Goal: Navigation & Orientation: Find specific page/section

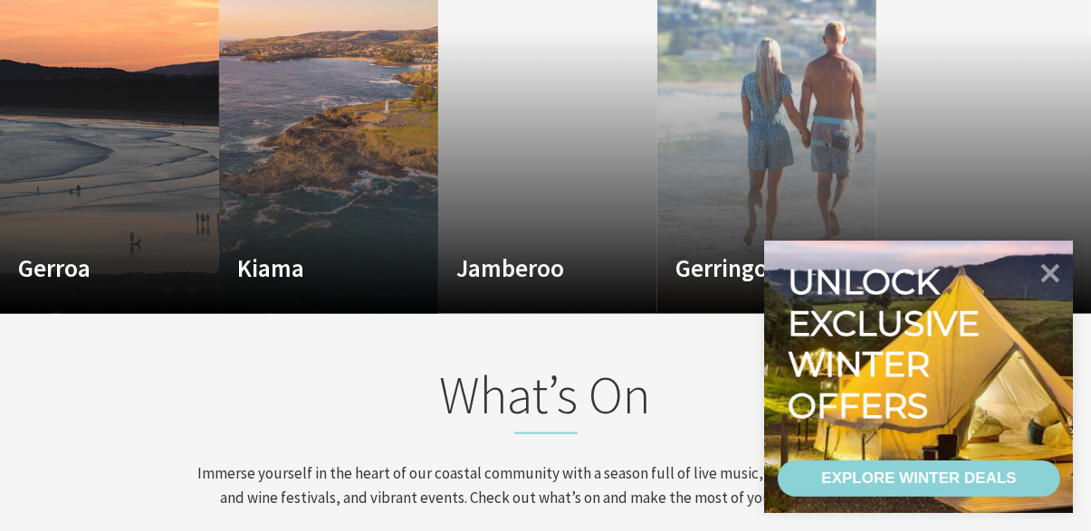
scroll to position [1345, 0]
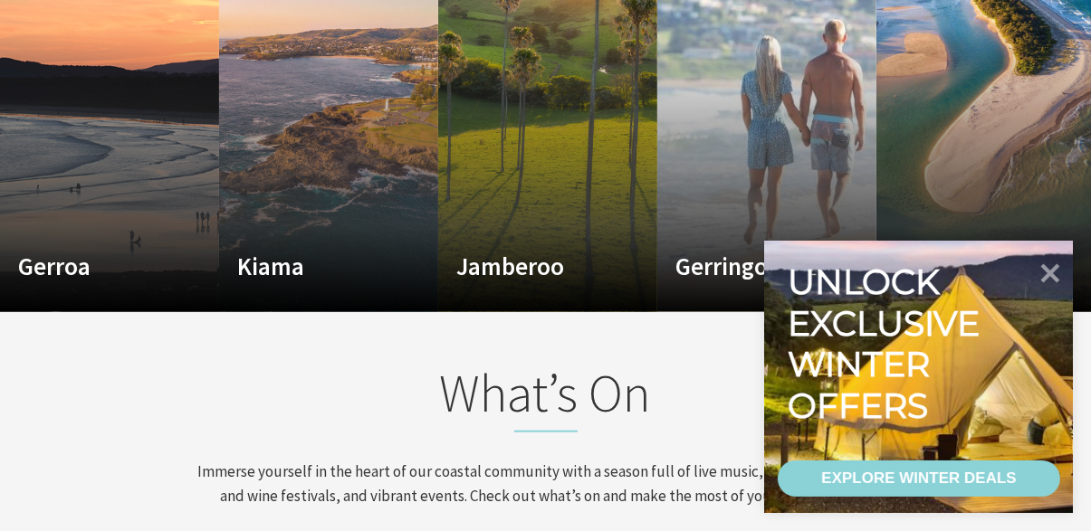
click at [185, 252] on div "Gerroa Watch your worries drift away Read More" at bounding box center [93, 273] width 187 height 43
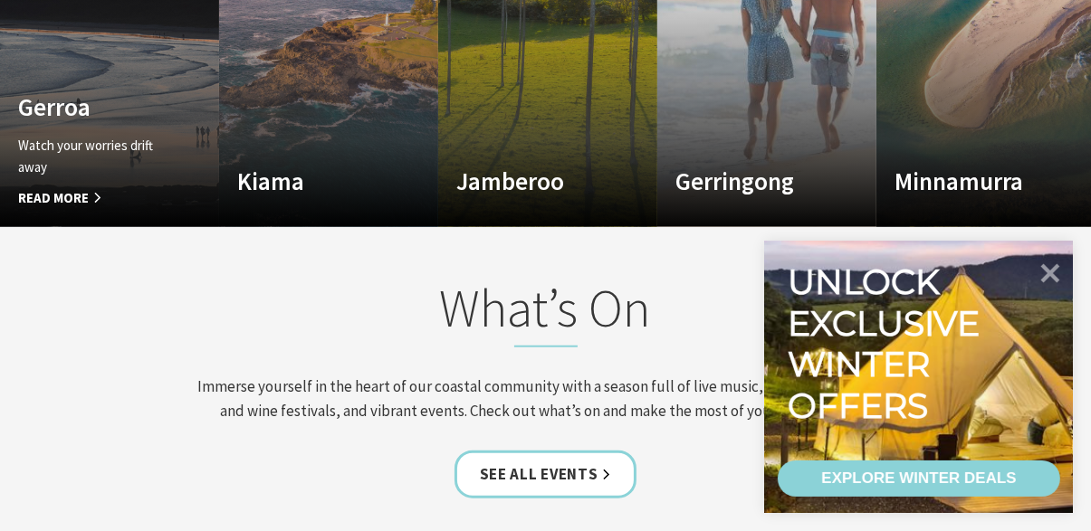
click at [358, 168] on h4 "Kiama" at bounding box center [312, 181] width 150 height 29
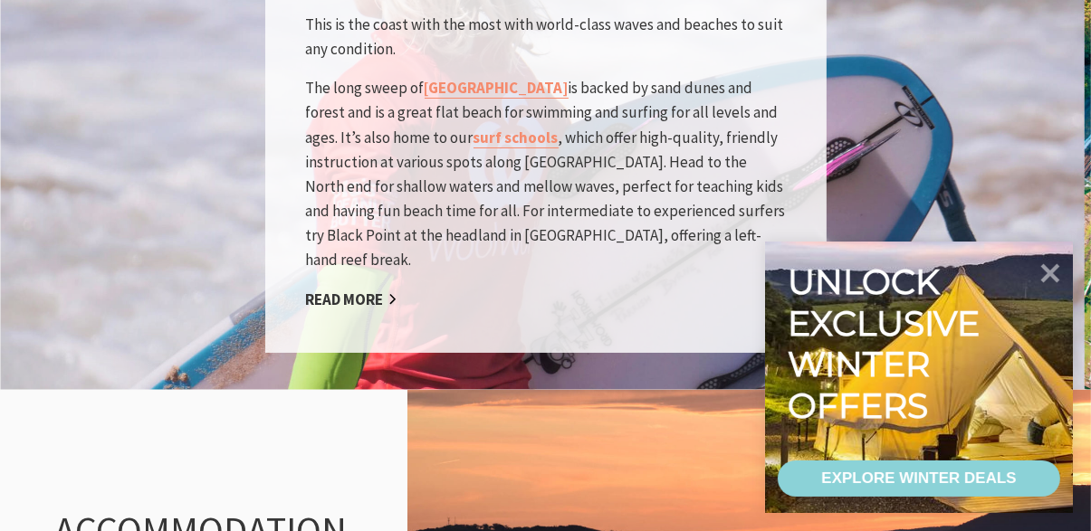
scroll to position [1709, 0]
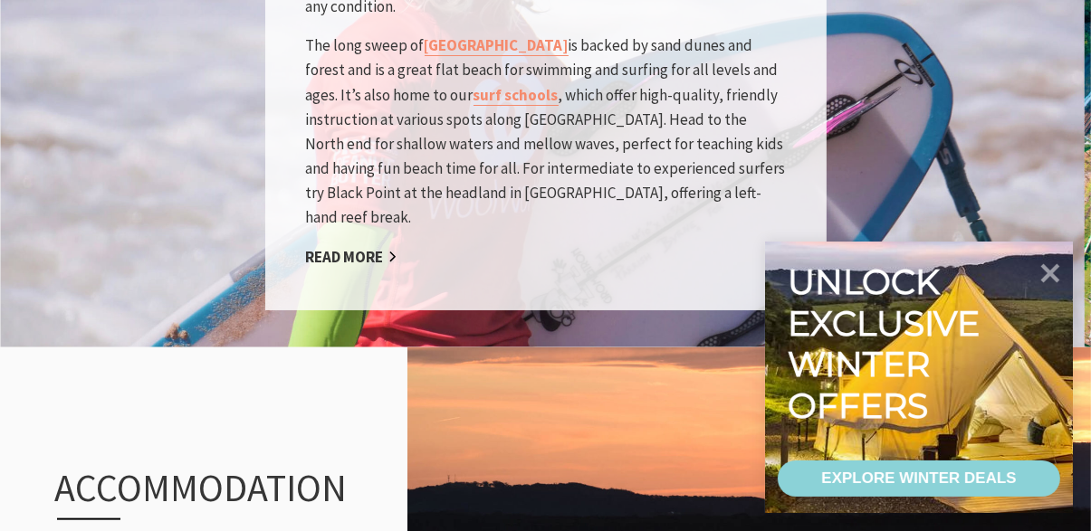
click at [487, 85] on link "surf schools" at bounding box center [516, 95] width 85 height 21
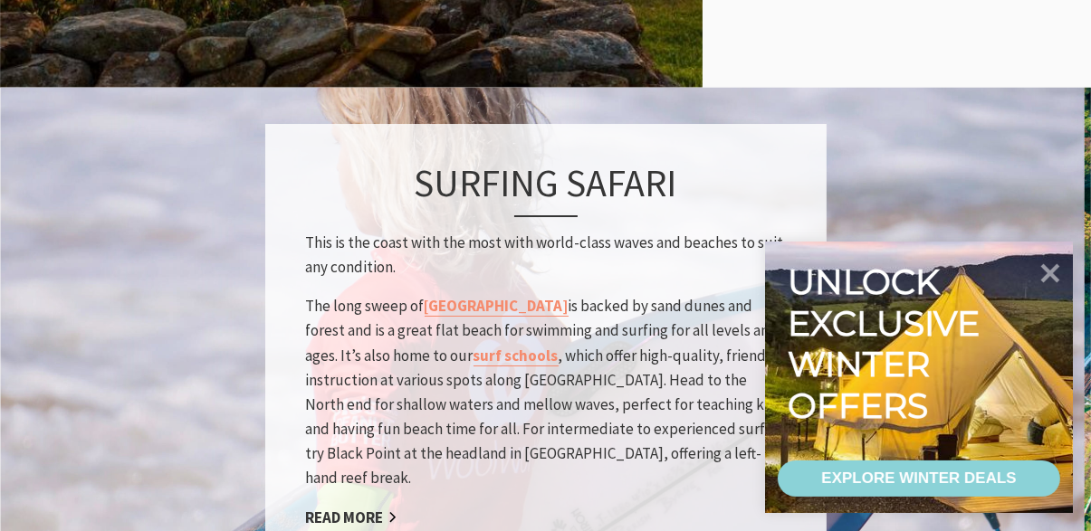
scroll to position [1448, 0]
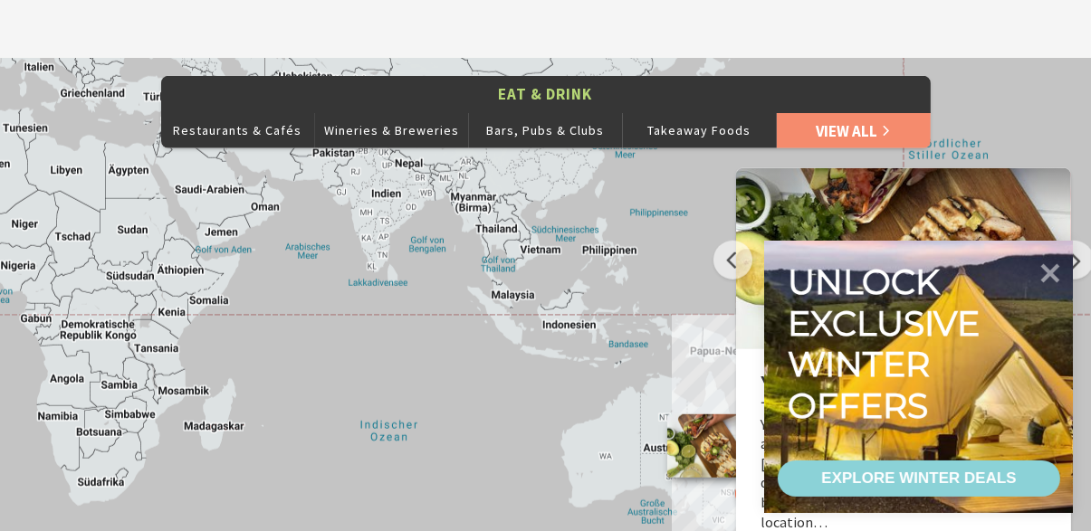
scroll to position [1474, 0]
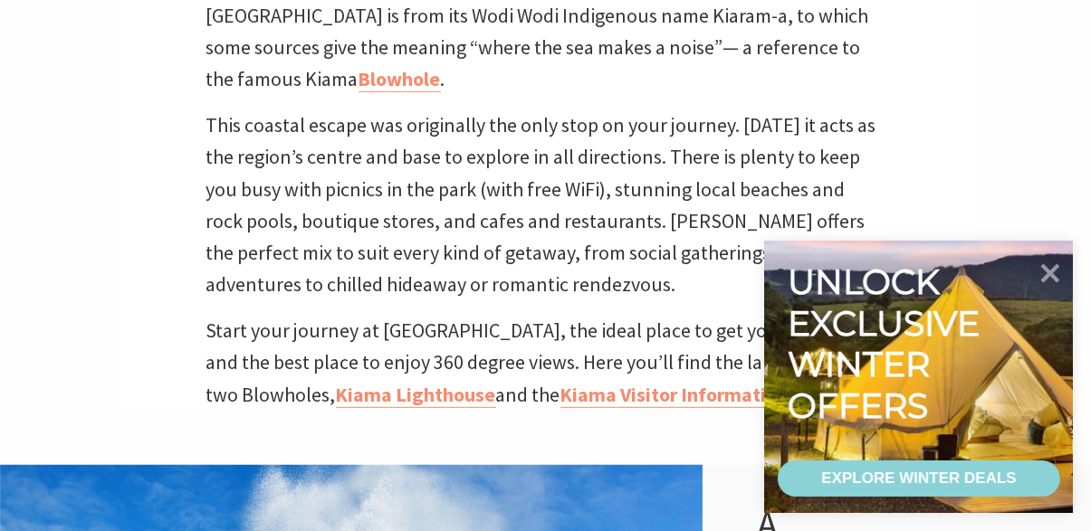
scroll to position [695, 0]
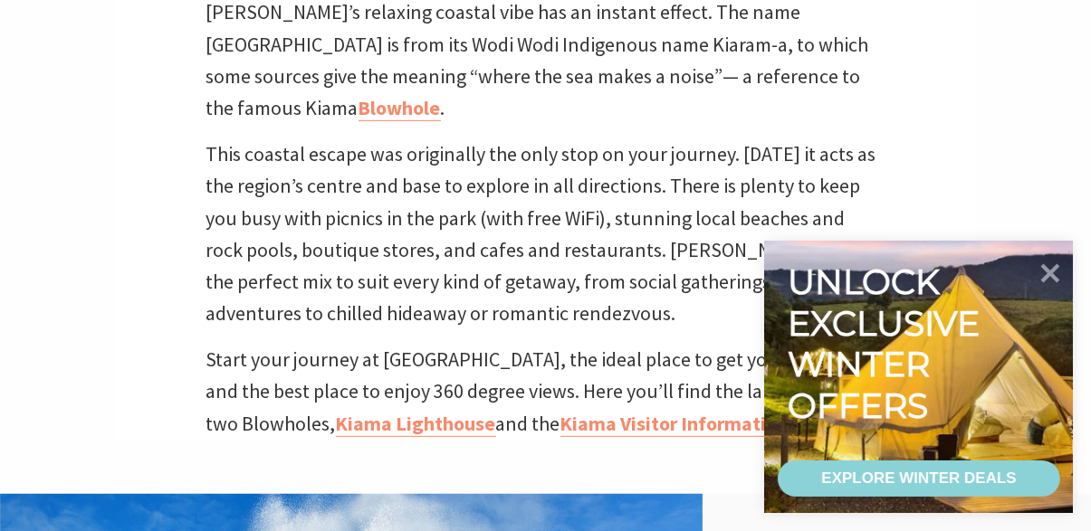
click at [441, 95] on link "Blowhole" at bounding box center [400, 108] width 82 height 26
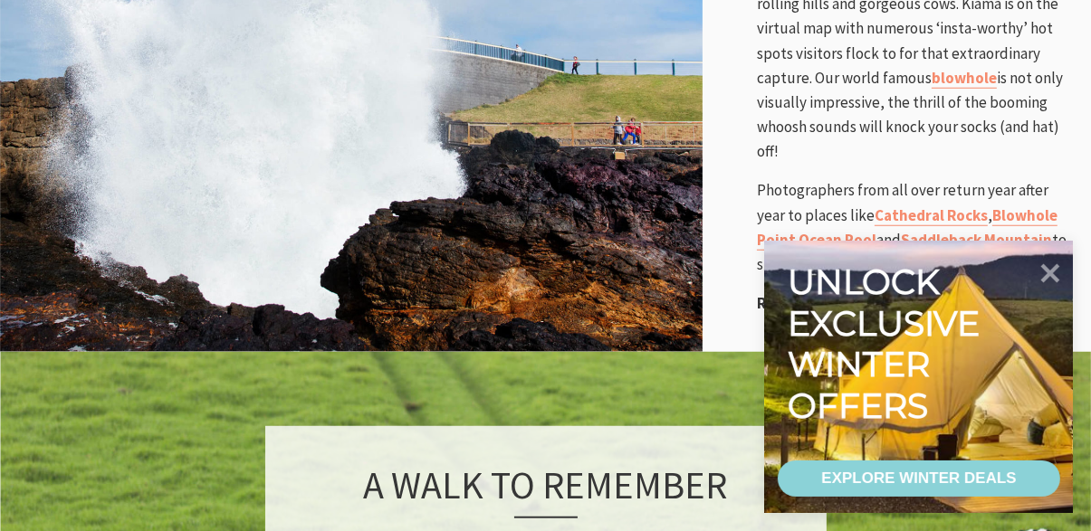
scroll to position [1424, 0]
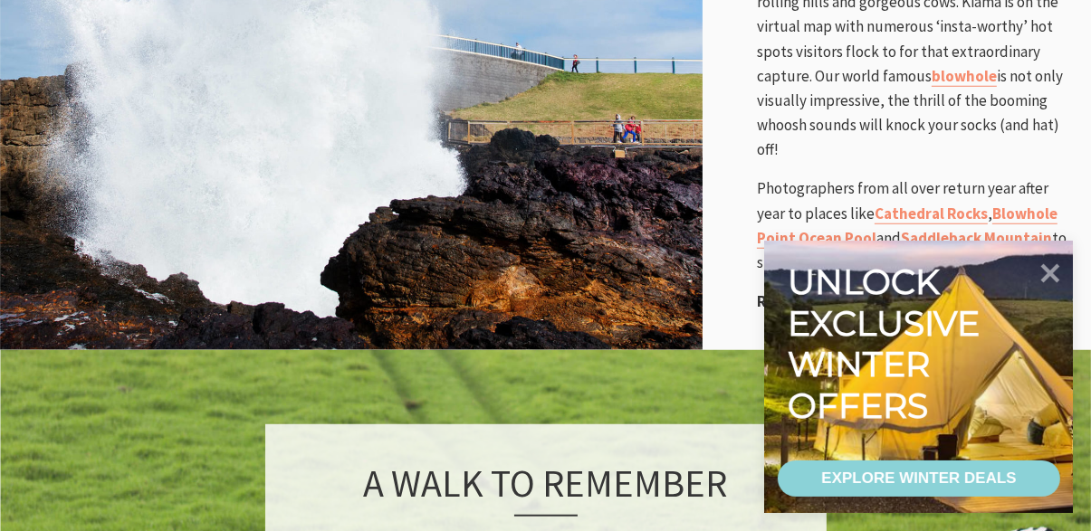
click at [1038, 204] on link "Blowhole Point Ocean Pool" at bounding box center [907, 226] width 301 height 45
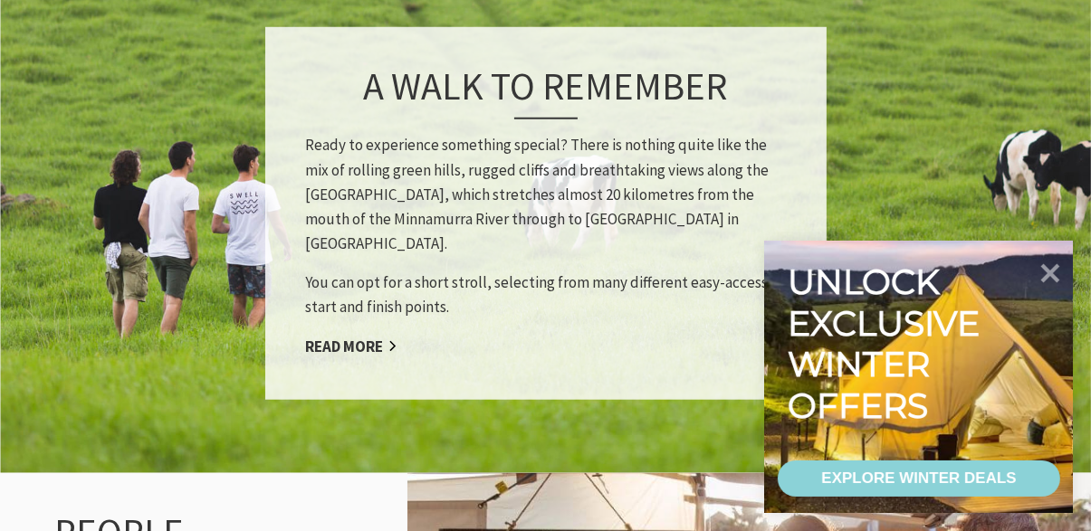
scroll to position [1801, 0]
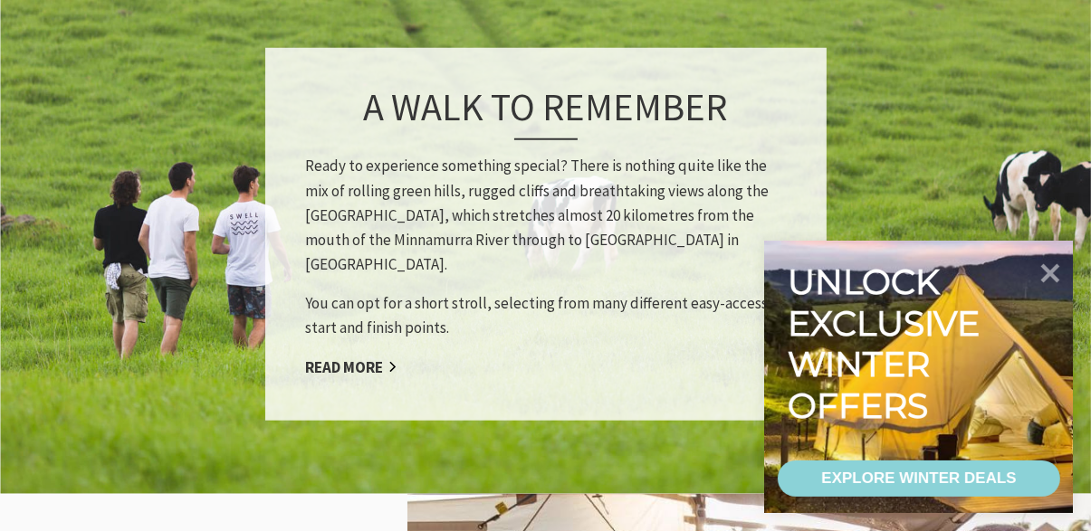
click at [364, 358] on link "Read More" at bounding box center [351, 368] width 91 height 21
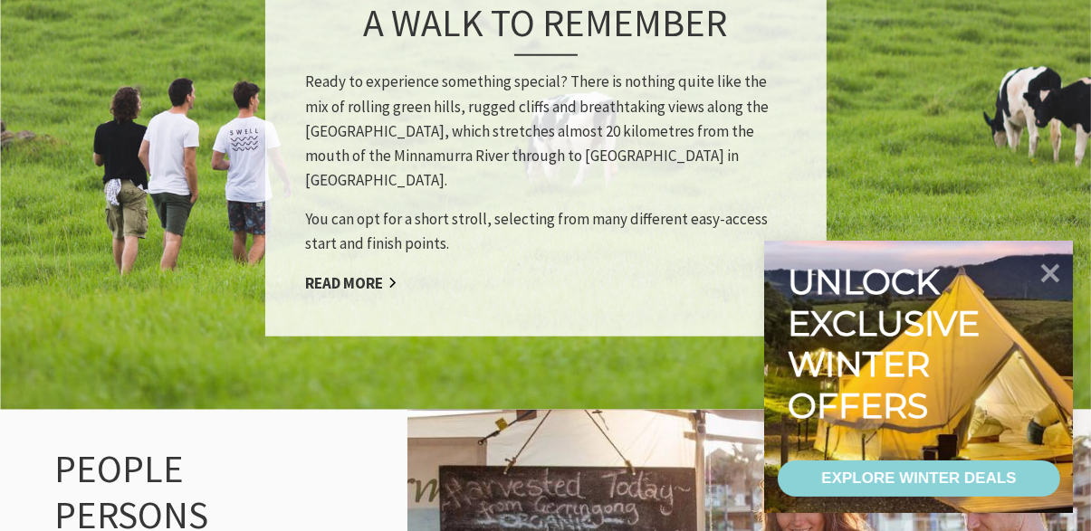
scroll to position [1886, 0]
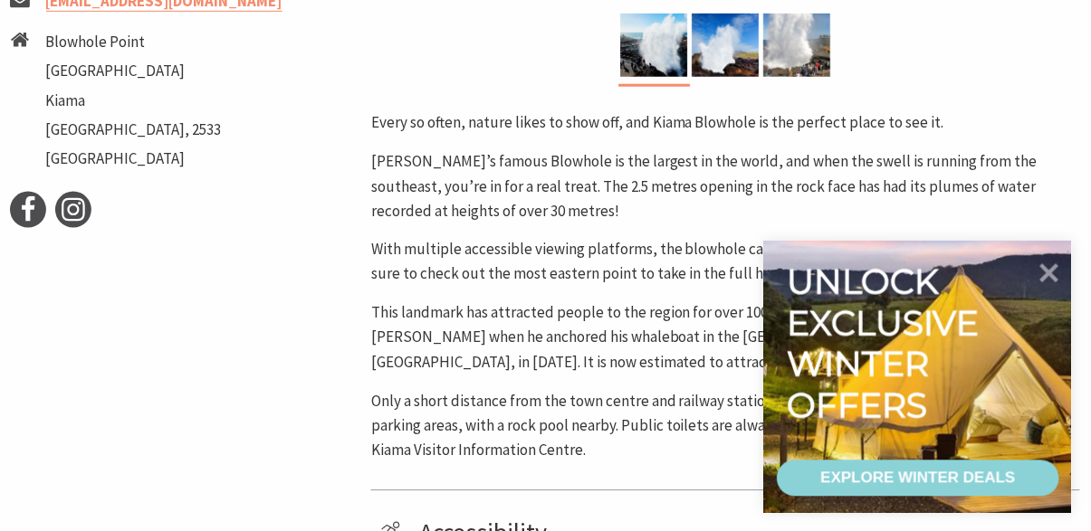
scroll to position [747, 0]
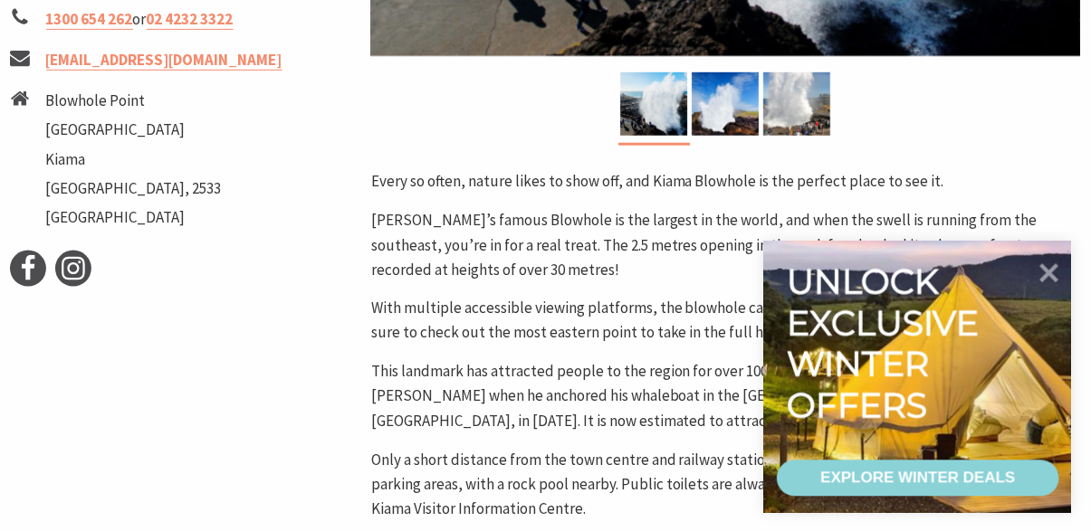
click at [740, 120] on img at bounding box center [726, 103] width 67 height 63
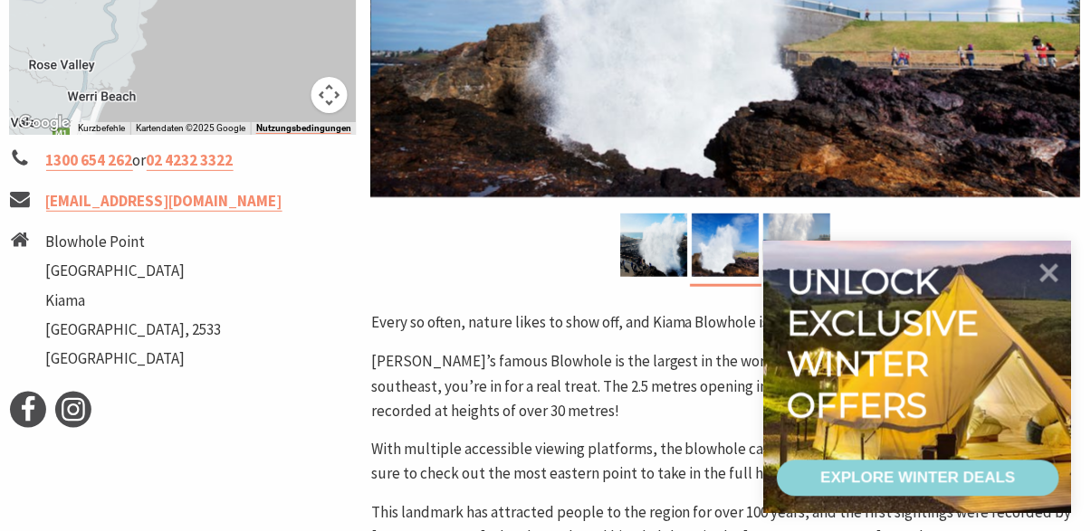
scroll to position [607, 0]
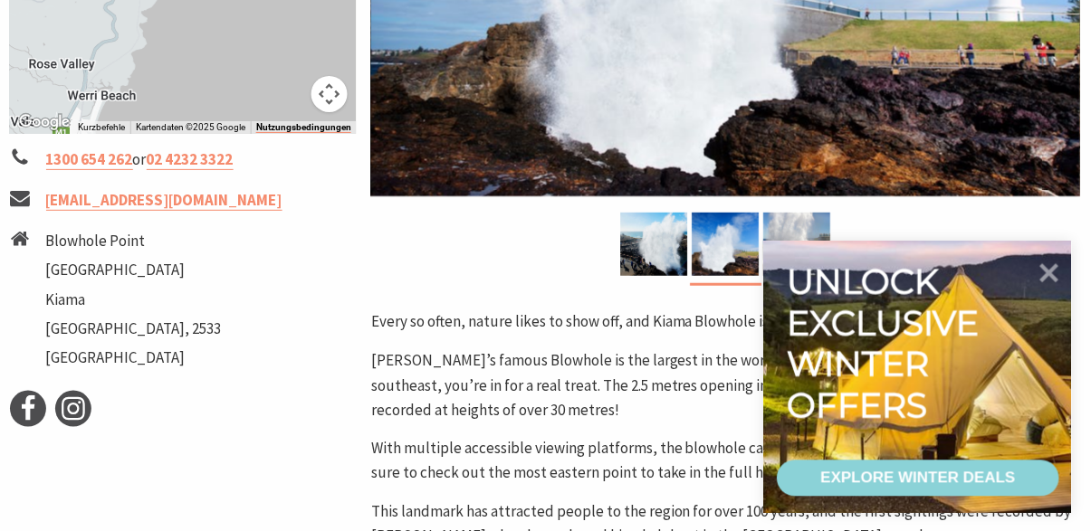
click at [798, 245] on img at bounding box center [797, 244] width 67 height 63
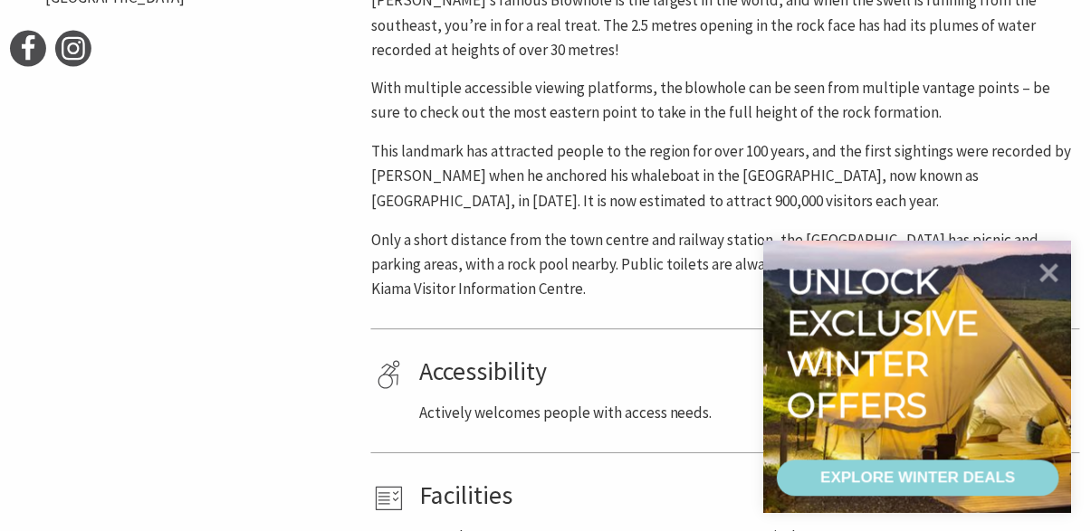
scroll to position [966, 0]
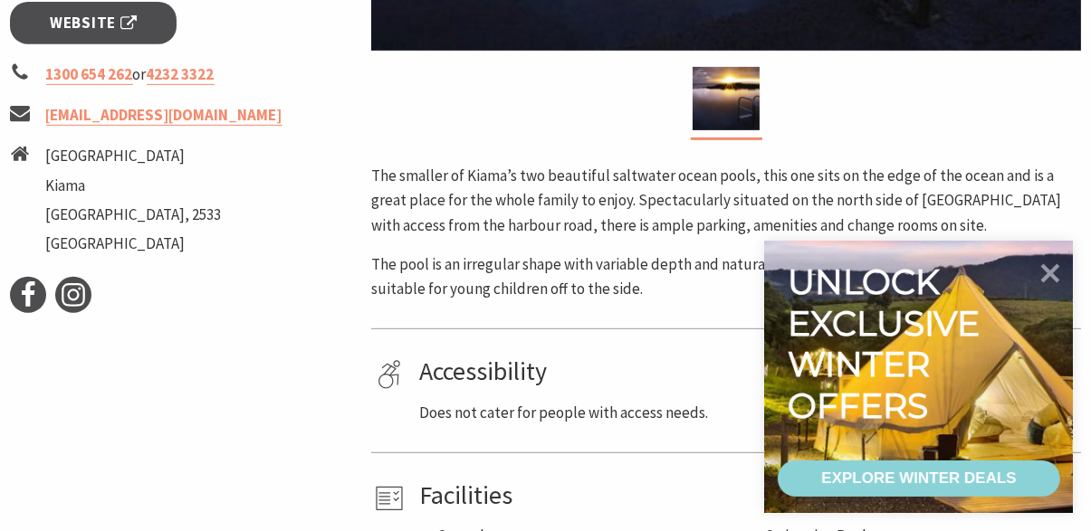
scroll to position [751, 0]
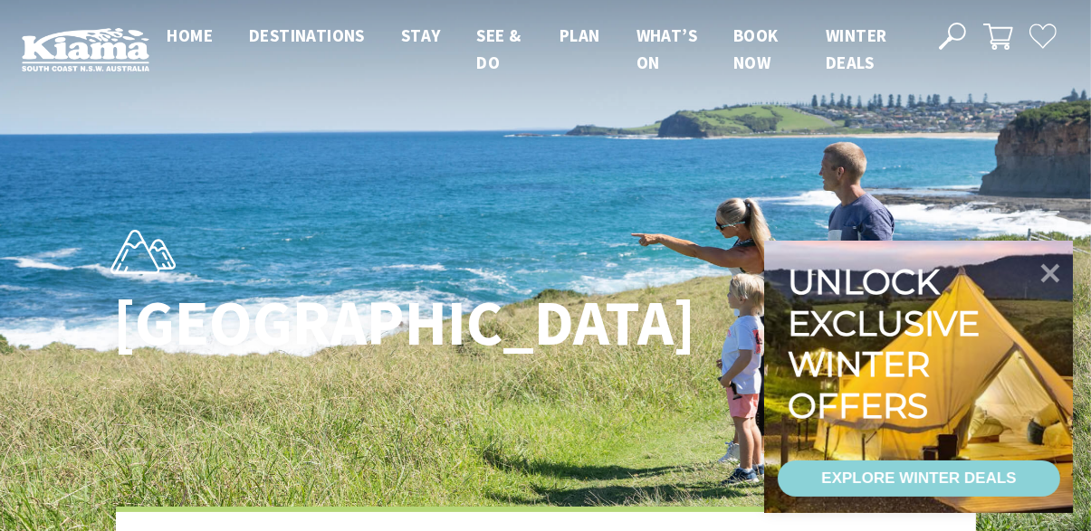
scroll to position [564, 1086]
